Goal: Task Accomplishment & Management: Manage account settings

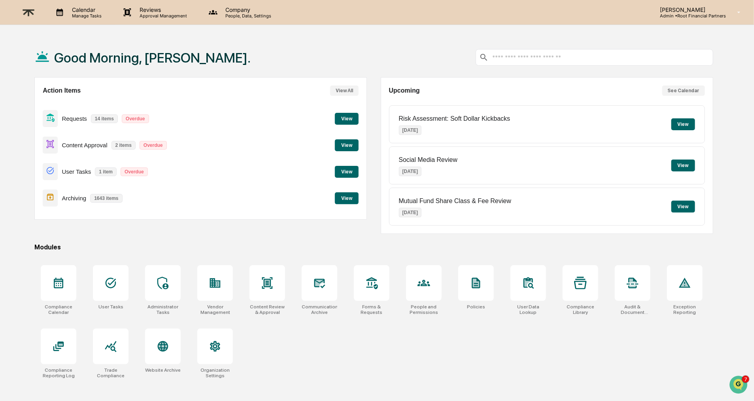
click at [83, 13] on p "Manage Tasks" at bounding box center [86, 16] width 40 height 6
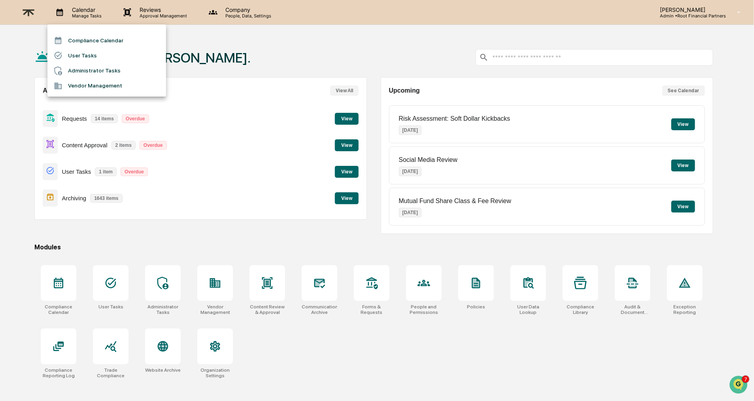
click at [231, 240] on div at bounding box center [377, 200] width 754 height 401
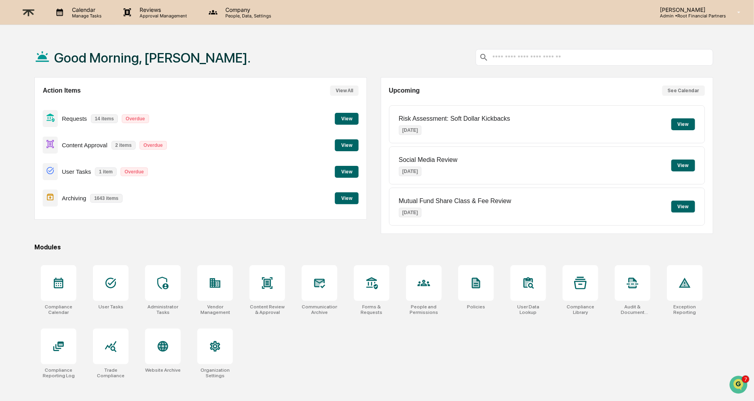
click at [87, 13] on p "Manage Tasks" at bounding box center [86, 16] width 40 height 6
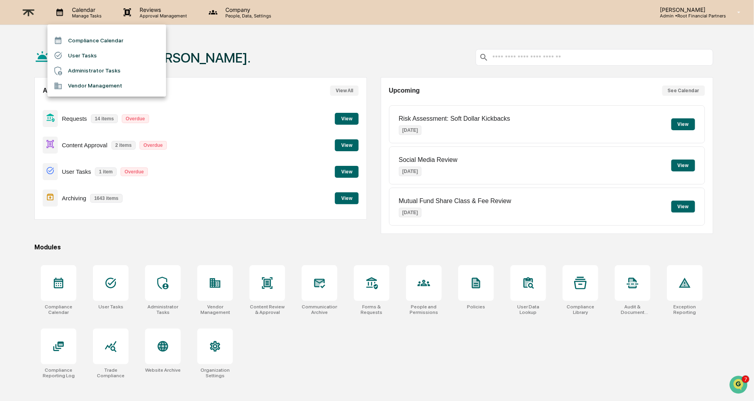
click at [110, 70] on li "Administrator Tasks" at bounding box center [106, 70] width 119 height 15
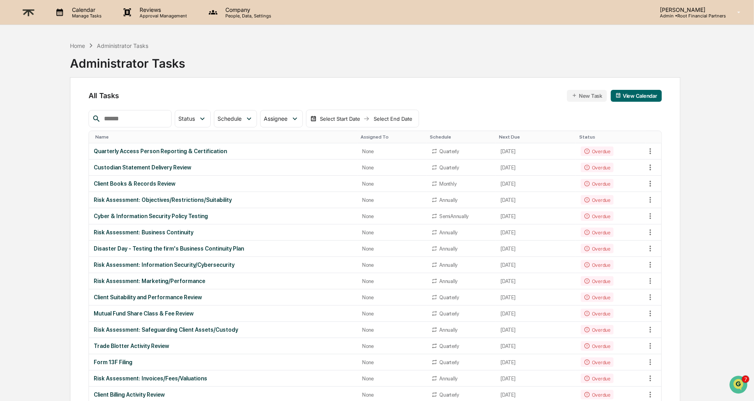
click at [232, 10] on p "Company" at bounding box center [247, 9] width 56 height 7
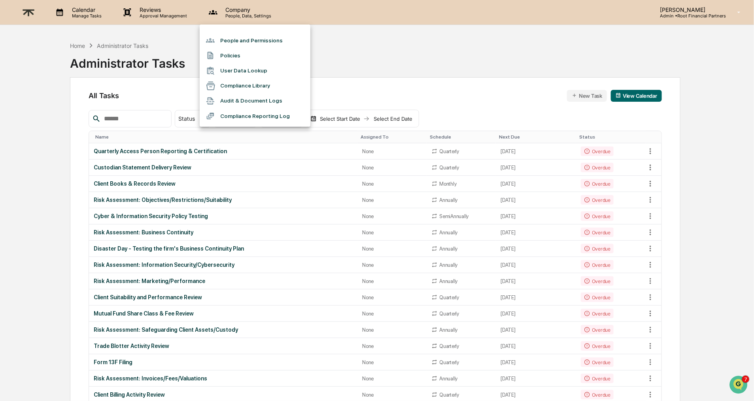
click at [264, 38] on li "People and Permissions" at bounding box center [255, 40] width 111 height 15
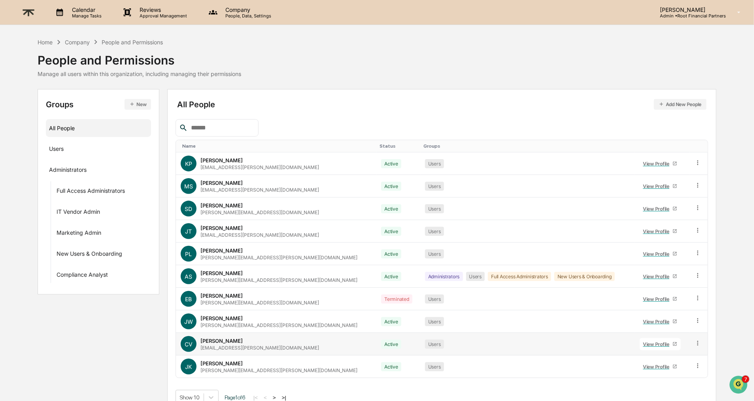
scroll to position [13, 0]
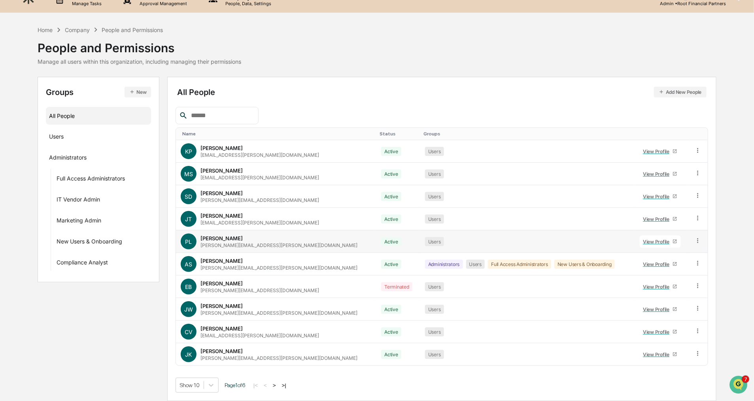
click at [647, 240] on div "View Profile" at bounding box center [658, 241] width 30 height 6
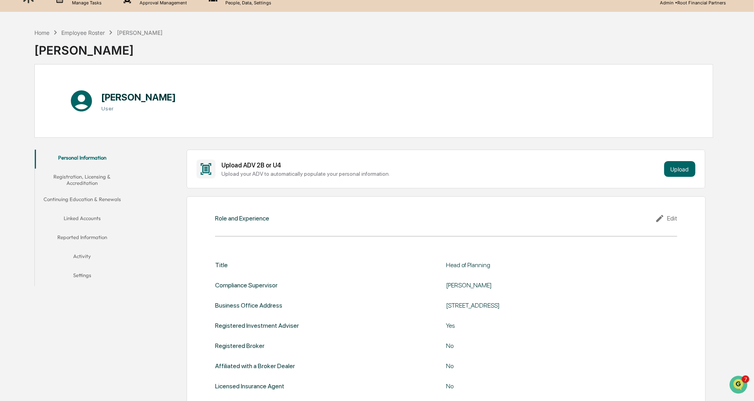
click at [88, 215] on button "Linked Accounts" at bounding box center [82, 219] width 95 height 19
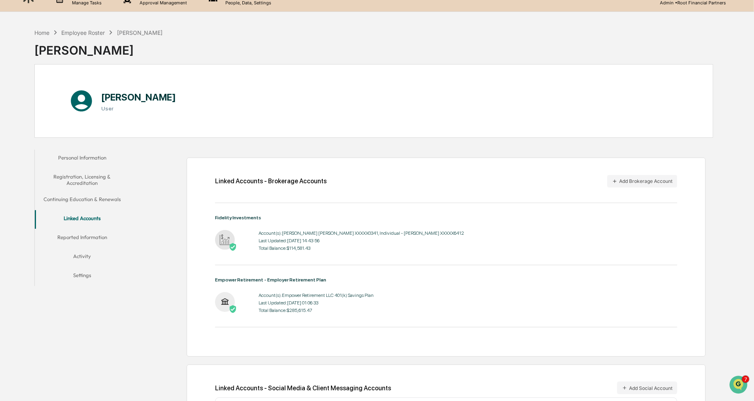
scroll to position [55, 0]
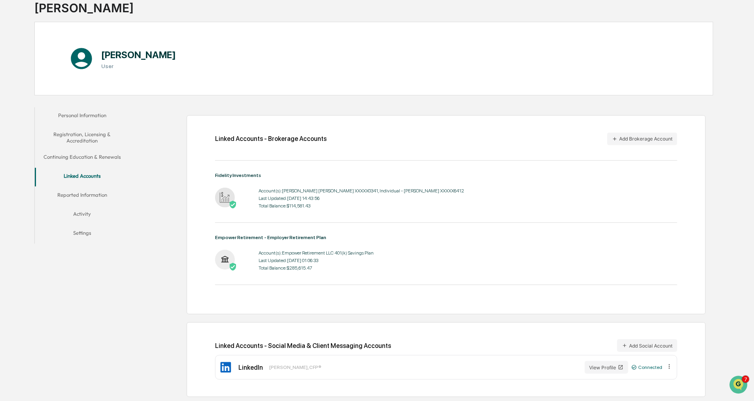
click at [91, 159] on button "Continuing Education & Renewals" at bounding box center [82, 158] width 95 height 19
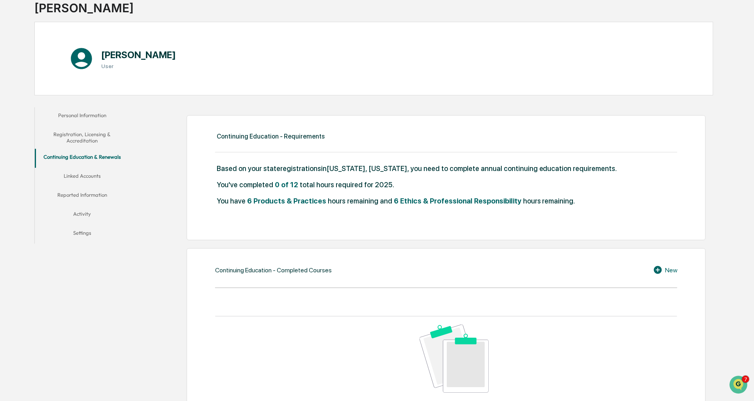
click at [89, 180] on button "Linked Accounts" at bounding box center [82, 177] width 95 height 19
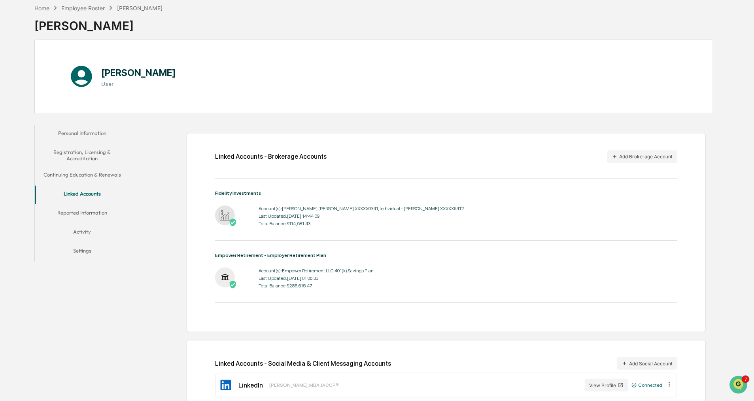
scroll to position [55, 0]
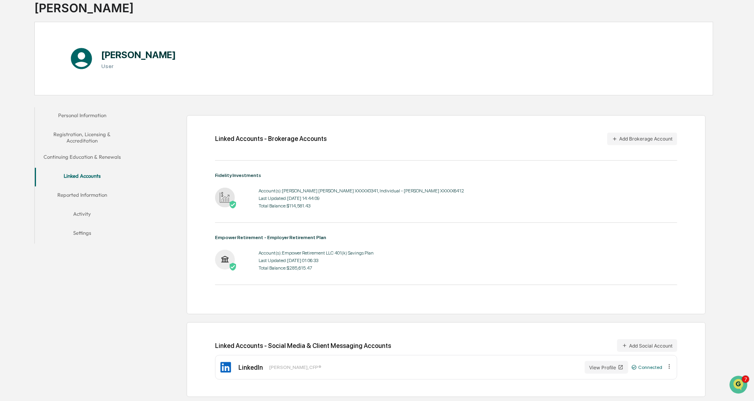
click at [77, 212] on button "Activity" at bounding box center [82, 215] width 95 height 19
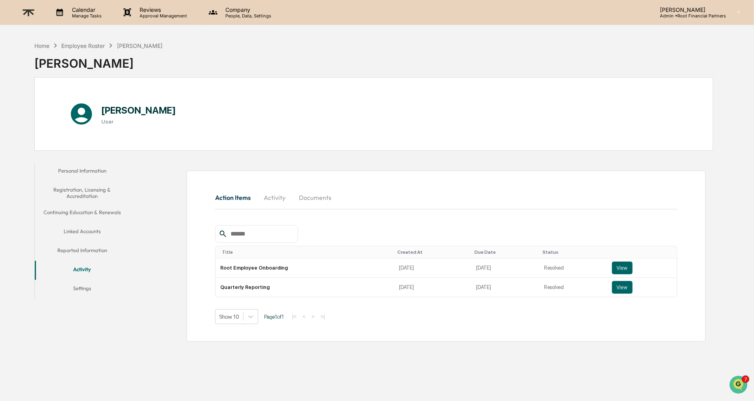
click at [242, 11] on p "Company" at bounding box center [247, 9] width 56 height 7
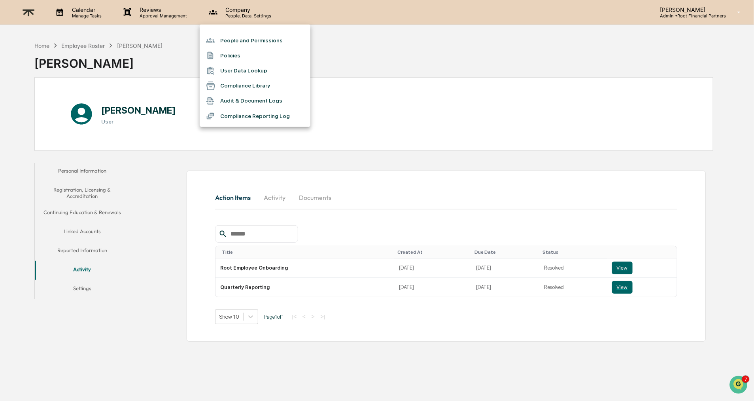
click at [87, 172] on div at bounding box center [377, 200] width 754 height 401
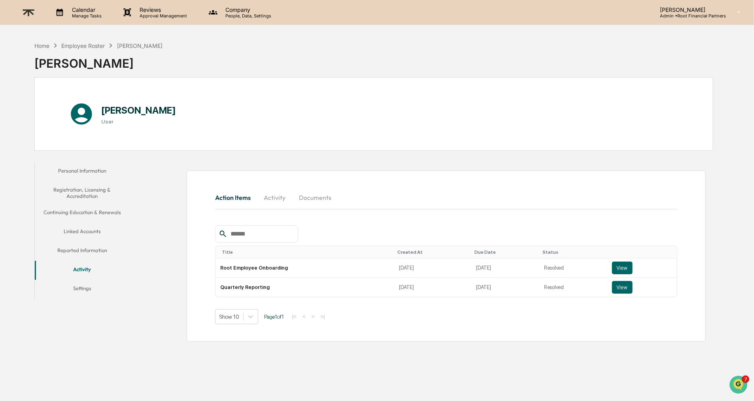
click at [87, 168] on button "Personal Information" at bounding box center [82, 172] width 95 height 19
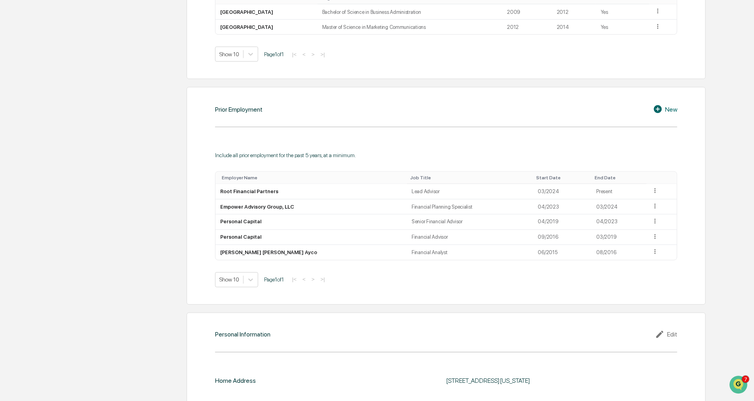
scroll to position [588, 0]
